Goal: Find specific page/section

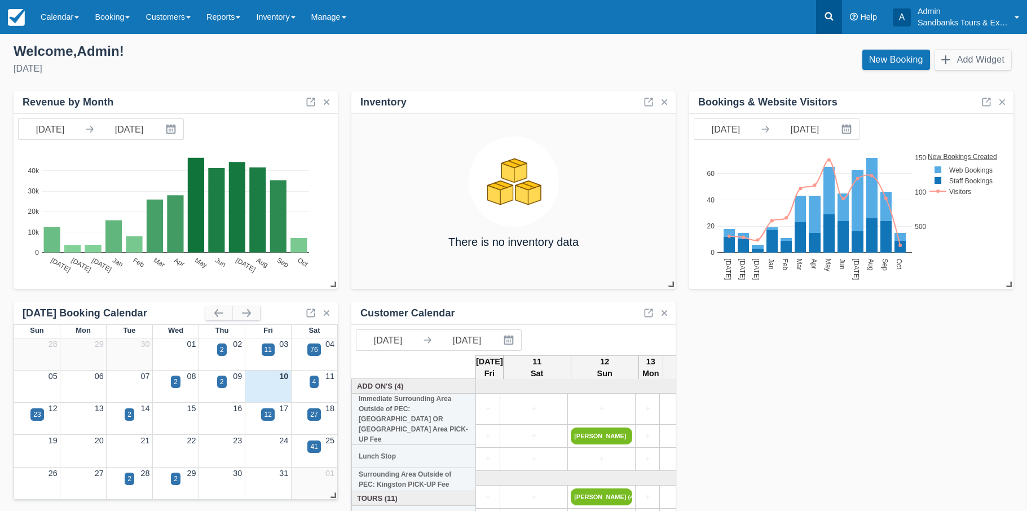
click at [829, 19] on icon at bounding box center [828, 16] width 11 height 11
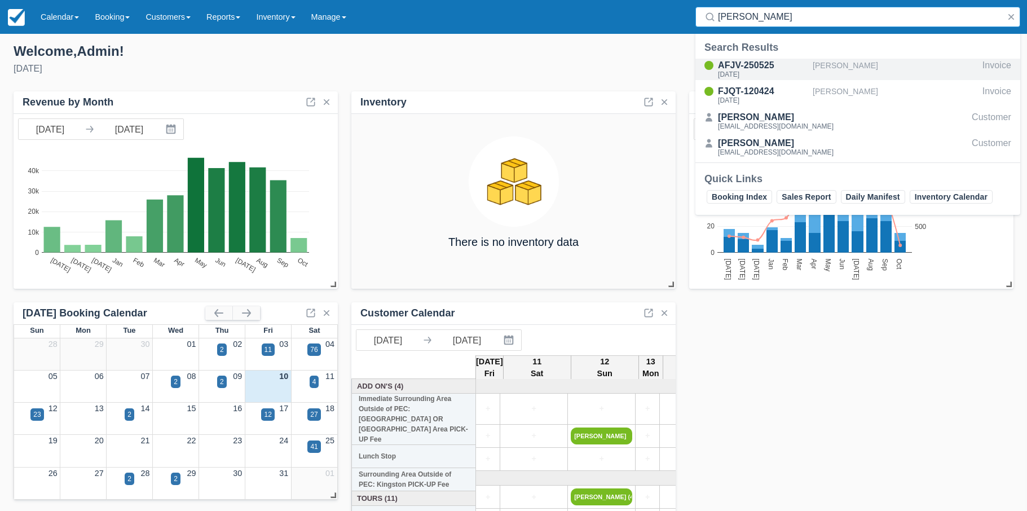
type input "erica c"
click at [750, 65] on div "AFJV-250525" at bounding box center [763, 66] width 90 height 14
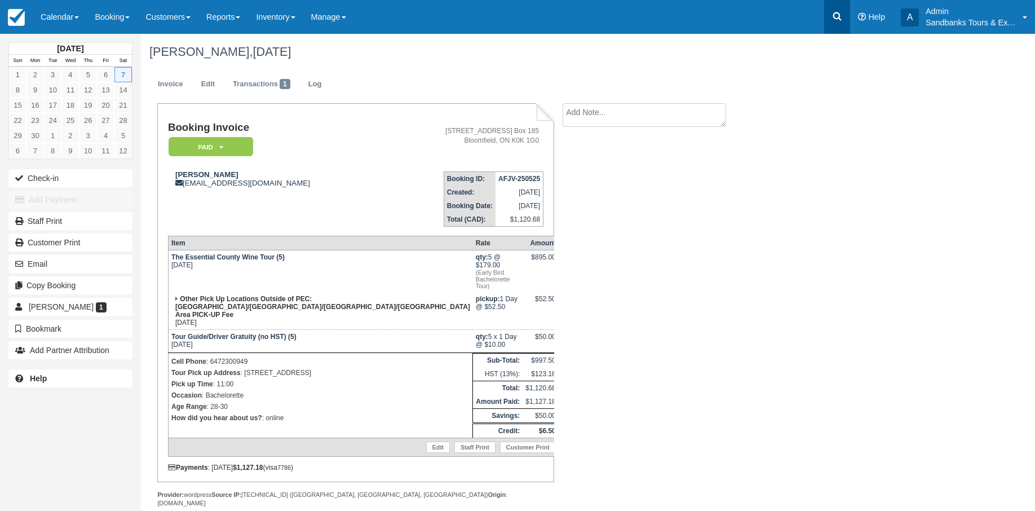
click at [832, 16] on icon at bounding box center [837, 16] width 11 height 11
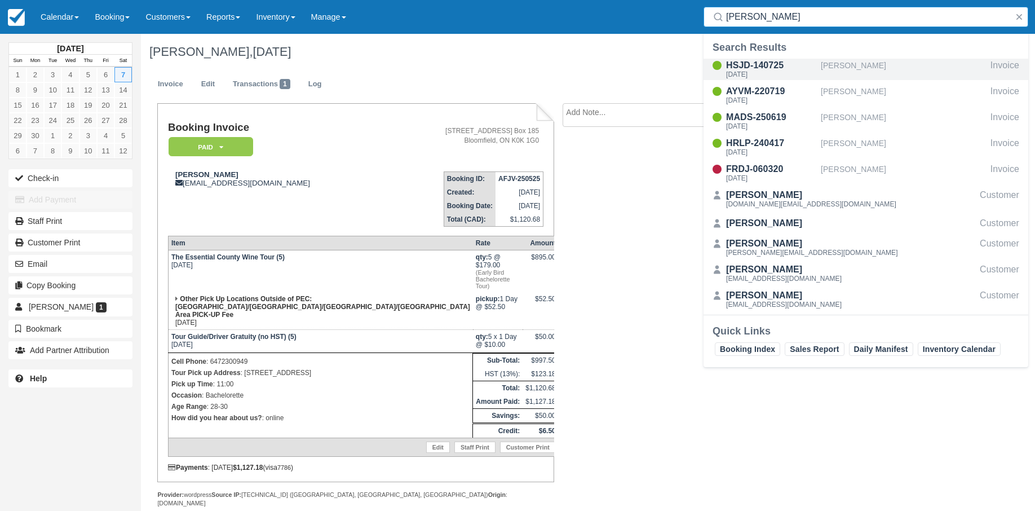
type input "[PERSON_NAME]"
click at [770, 60] on div "HSJD-140725" at bounding box center [771, 66] width 90 height 14
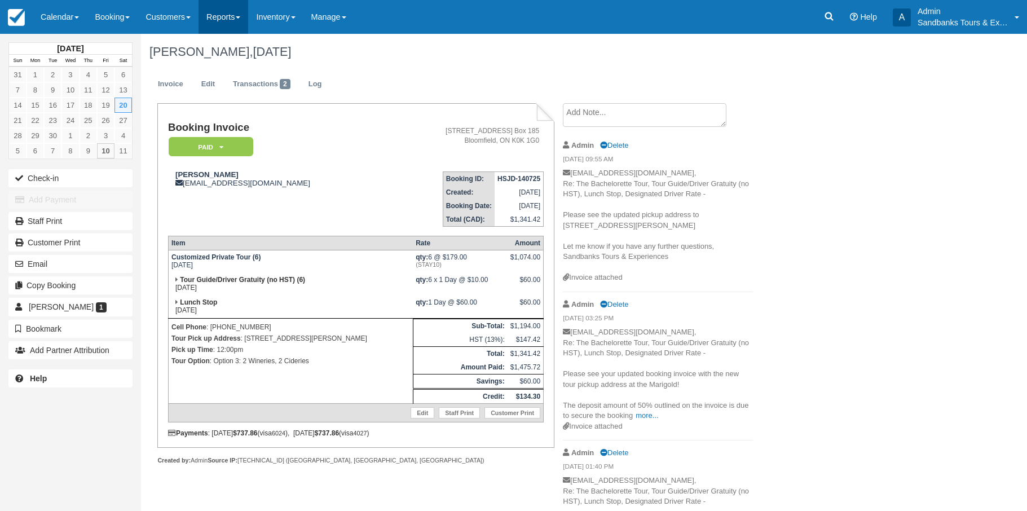
click at [247, 15] on link "Reports" at bounding box center [223, 17] width 50 height 34
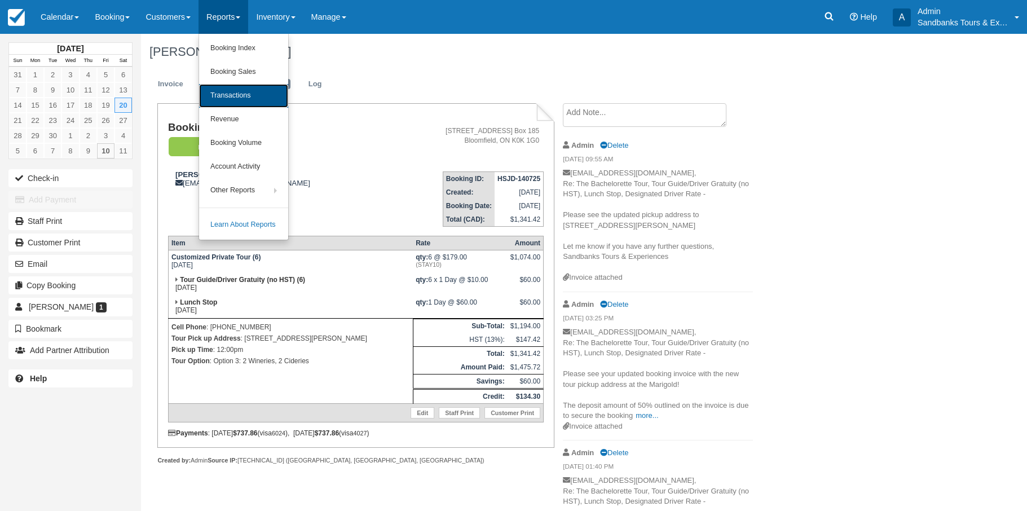
click at [241, 96] on link "Transactions" at bounding box center [243, 96] width 89 height 24
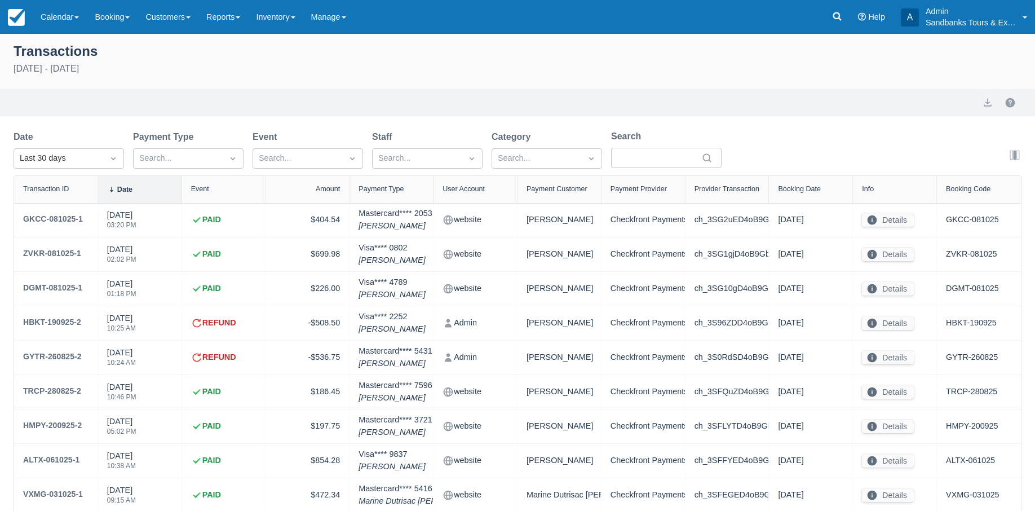
select select "10"
